Goal: Task Accomplishment & Management: Use online tool/utility

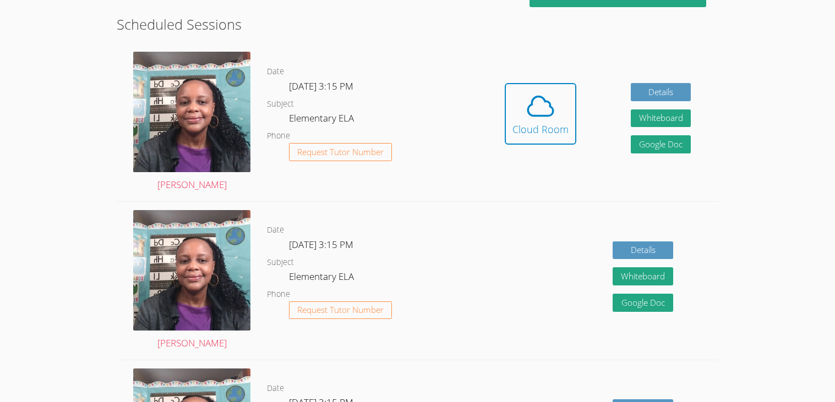
scroll to position [286, 0]
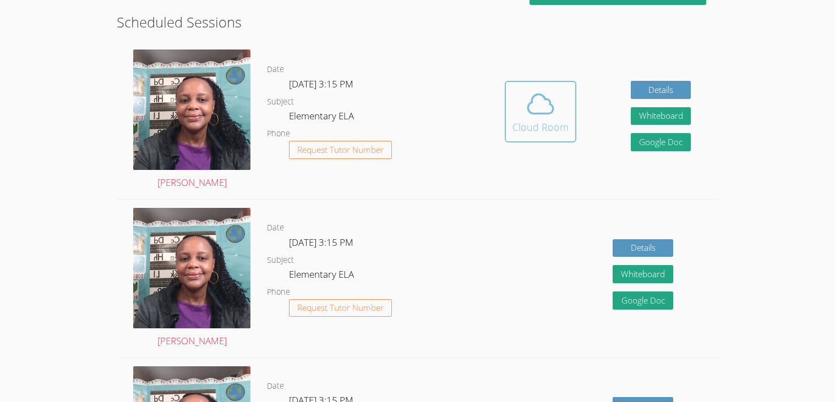
click at [545, 127] on div "Cloud Room" at bounding box center [540, 126] width 56 height 15
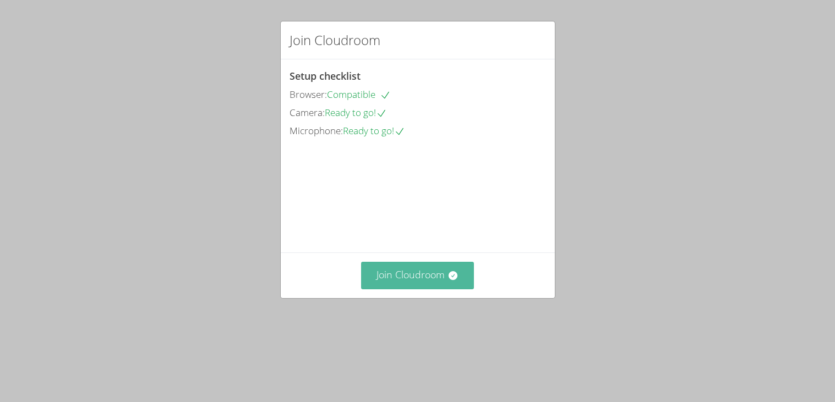
click at [405, 289] on button "Join Cloudroom" at bounding box center [417, 275] width 113 height 27
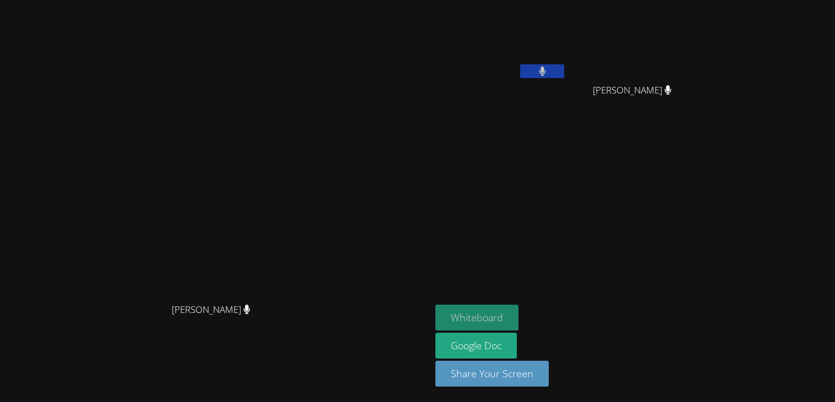
click at [518, 310] on button "Whiteboard" at bounding box center [476, 318] width 83 height 26
click at [671, 87] on icon at bounding box center [667, 89] width 7 height 9
click at [545, 70] on icon at bounding box center [542, 71] width 7 height 9
click at [548, 70] on icon at bounding box center [543, 71] width 12 height 9
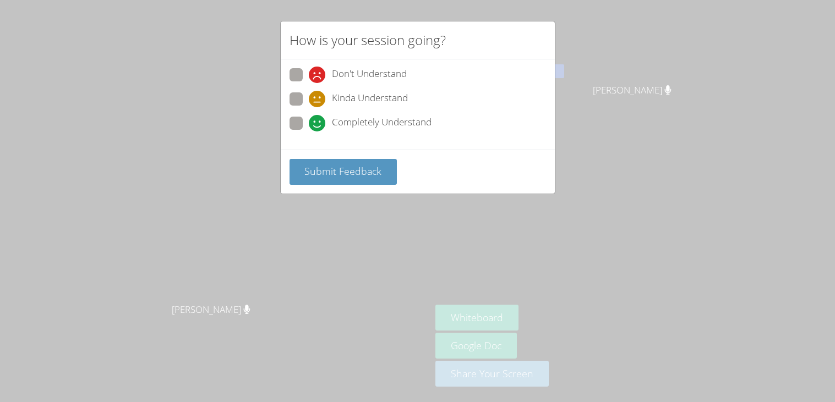
click at [309, 107] on span at bounding box center [309, 107] width 0 height 0
click at [309, 102] on input "Kinda Understand" at bounding box center [313, 96] width 9 height 9
radio input "true"
click at [339, 161] on button "Submit Feedback" at bounding box center [343, 172] width 108 height 26
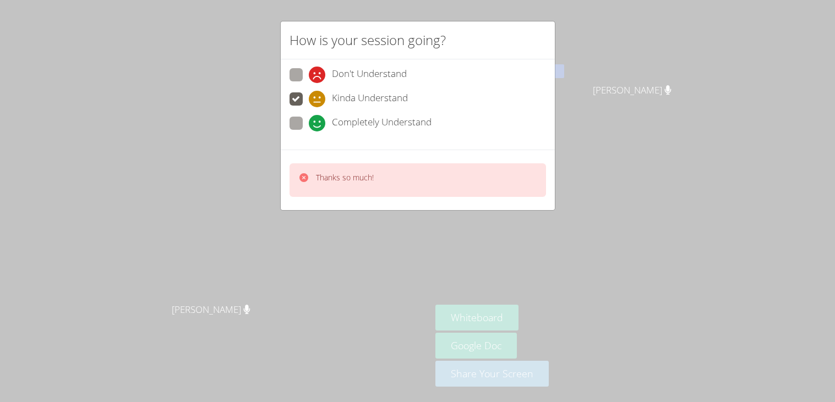
click at [348, 179] on p "Thanks so much!" at bounding box center [345, 177] width 58 height 11
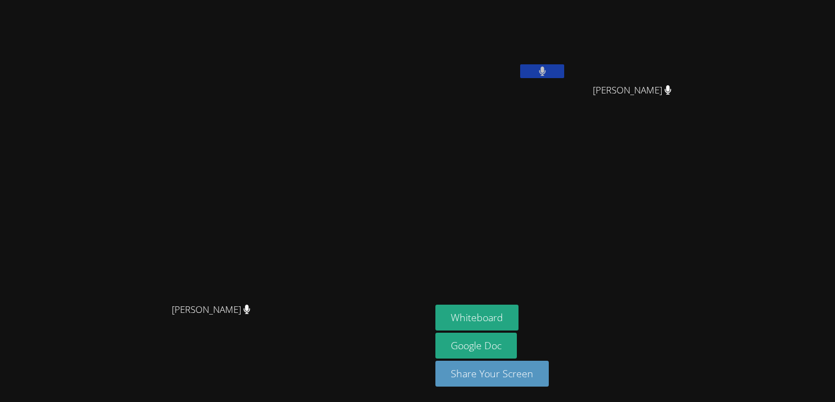
click at [564, 69] on button at bounding box center [542, 71] width 44 height 14
click at [564, 64] on button at bounding box center [542, 71] width 44 height 14
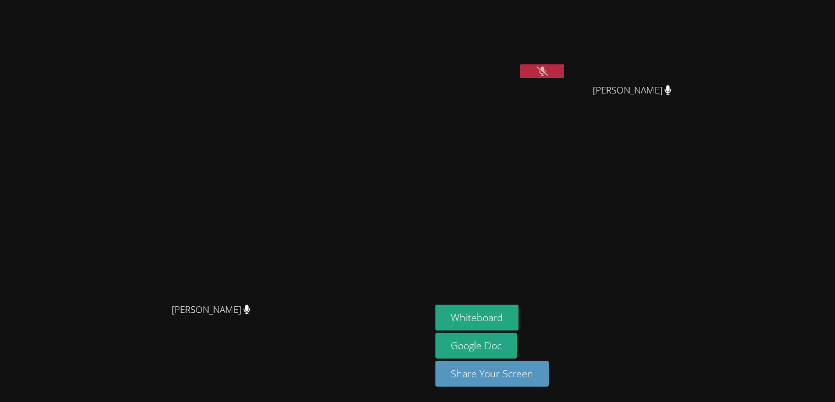
click at [564, 64] on button at bounding box center [542, 71] width 44 height 14
